Goal: Task Accomplishment & Management: Manage account settings

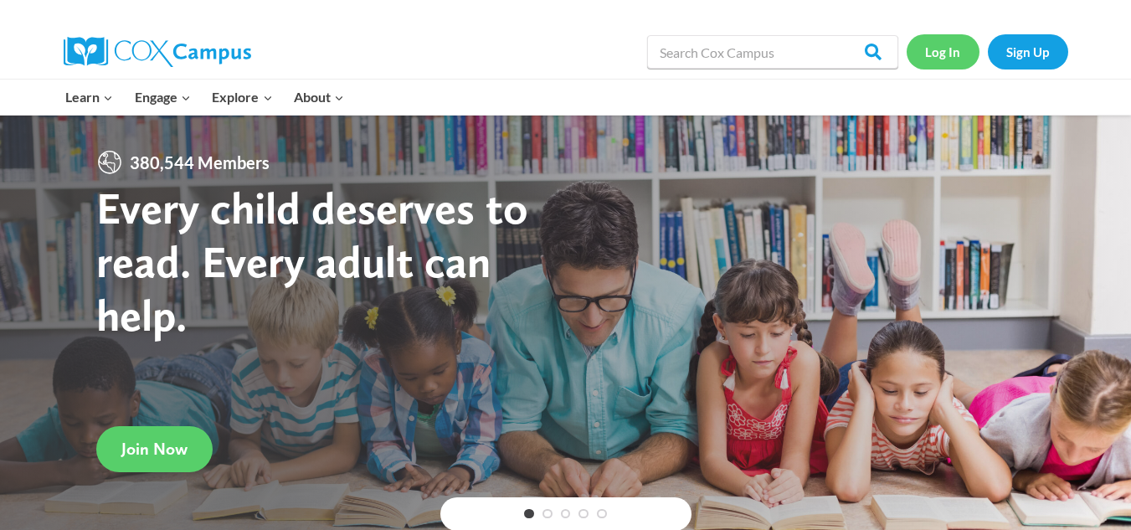
click at [945, 51] on link "Log In" at bounding box center [943, 51] width 73 height 34
click at [950, 47] on link "Log In" at bounding box center [943, 51] width 73 height 34
